Goal: Information Seeking & Learning: Learn about a topic

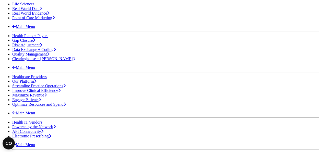
scroll to position [153, 0]
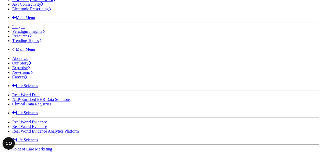
scroll to position [256, 0]
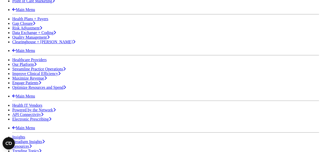
scroll to position [153, 0]
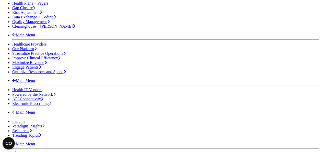
drag, startPoint x: 149, startPoint y: 109, endPoint x: 86, endPoint y: 115, distance: 63.4
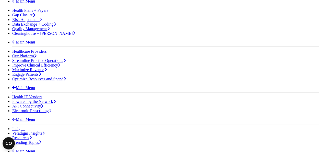
scroll to position [128, 0]
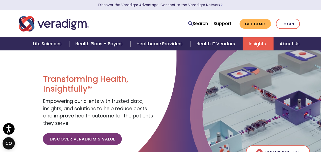
click at [259, 45] on link "Insights" at bounding box center [258, 43] width 31 height 13
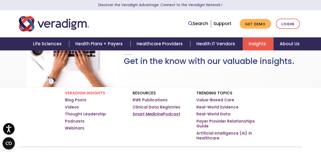
click at [164, 113] on link "Smart Medicine Podcast" at bounding box center [157, 113] width 48 height 5
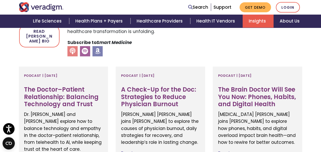
scroll to position [230, 0]
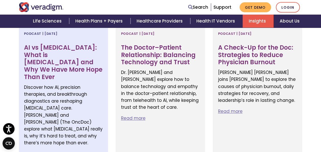
scroll to position [230, 0]
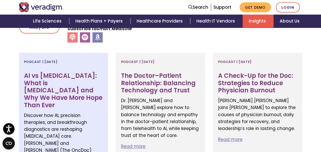
click at [62, 76] on h3 "AI vs [MEDICAL_DATA]: What is [MEDICAL_DATA] and Why We Have More Hope Than Ever" at bounding box center [63, 90] width 79 height 37
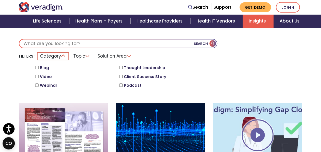
scroll to position [153, 0]
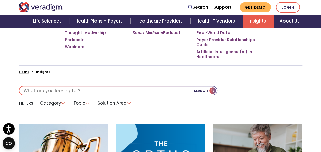
scroll to position [102, 0]
